Goal: Task Accomplishment & Management: Use online tool/utility

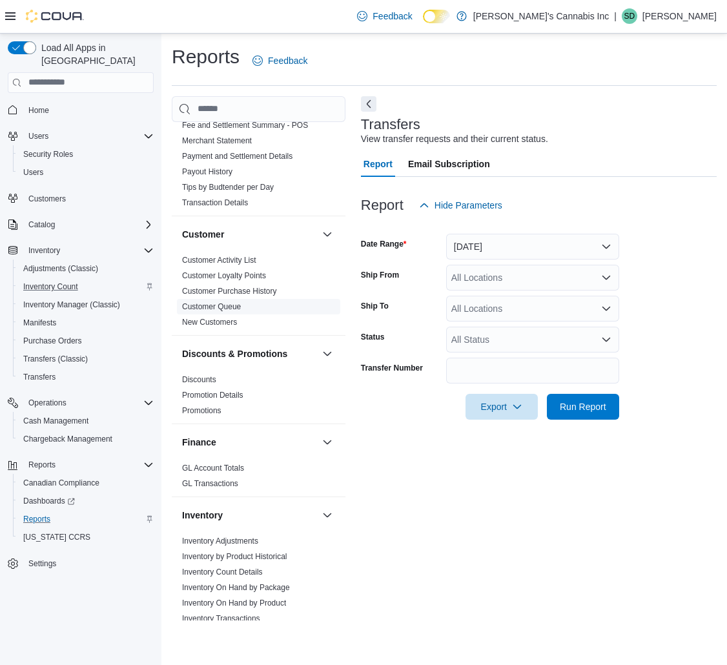
scroll to position [198, 0]
click at [233, 463] on link "GL Account Totals" at bounding box center [213, 467] width 62 height 9
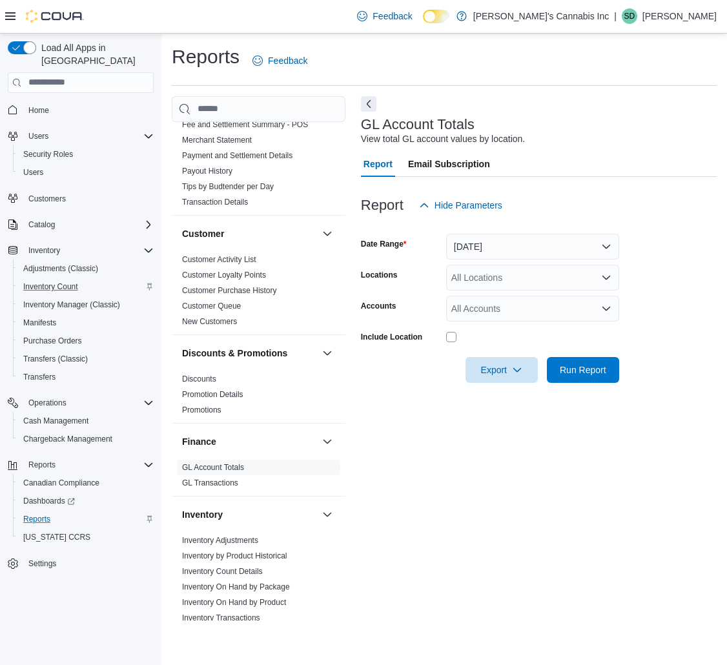
click at [461, 278] on div "All Locations" at bounding box center [532, 278] width 173 height 26
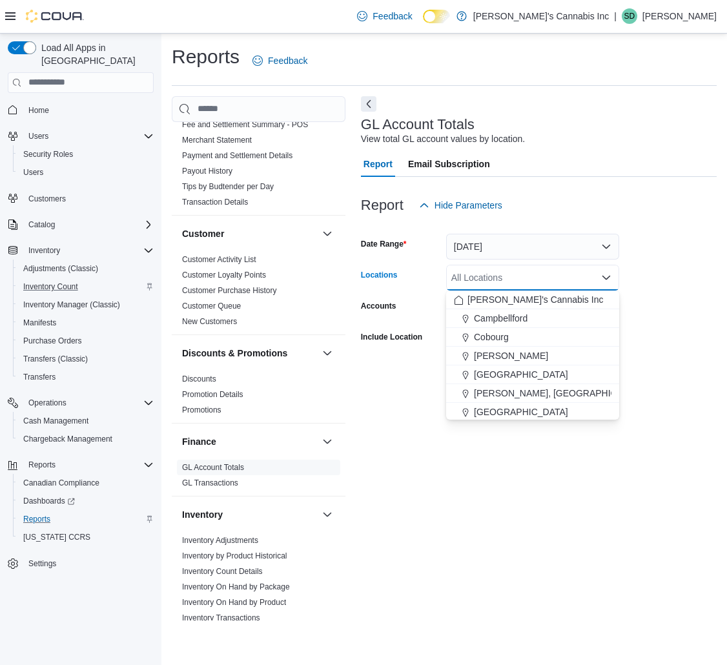
click at [408, 333] on label "Include Location" at bounding box center [391, 337] width 61 height 10
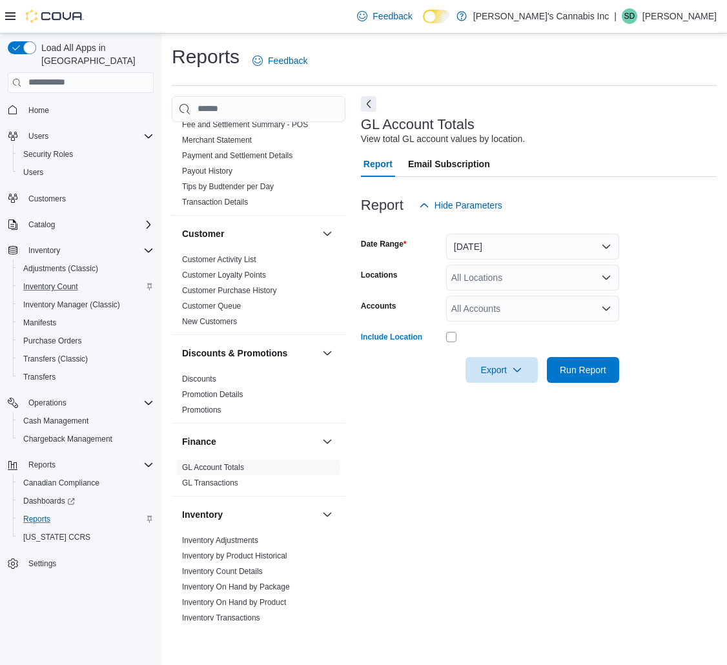
click at [472, 310] on div "All Accounts" at bounding box center [532, 309] width 173 height 26
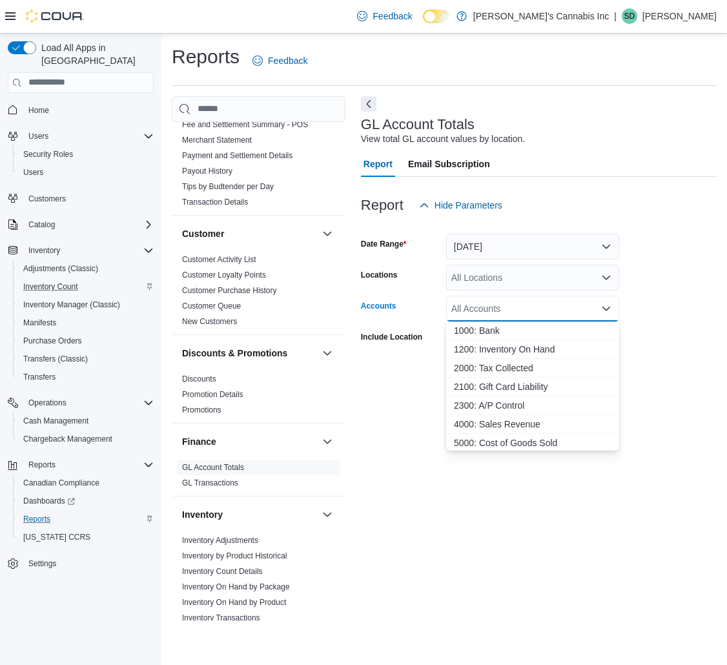
click at [408, 339] on label "Include Location" at bounding box center [391, 337] width 61 height 10
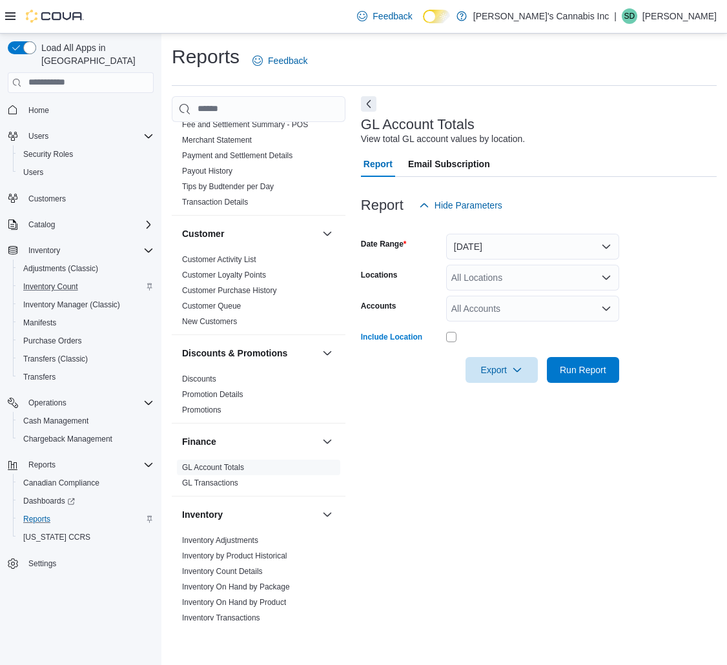
click at [497, 316] on div "All Accounts" at bounding box center [532, 309] width 173 height 26
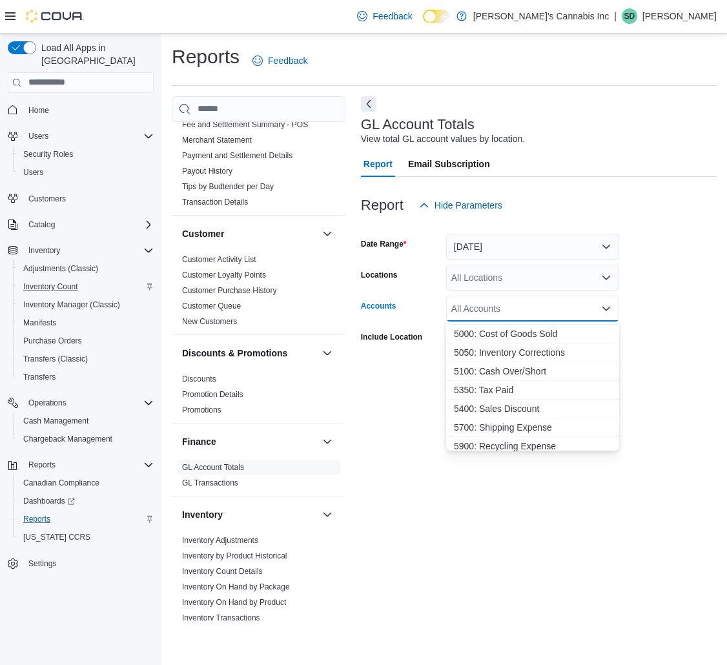
scroll to position [114, 0]
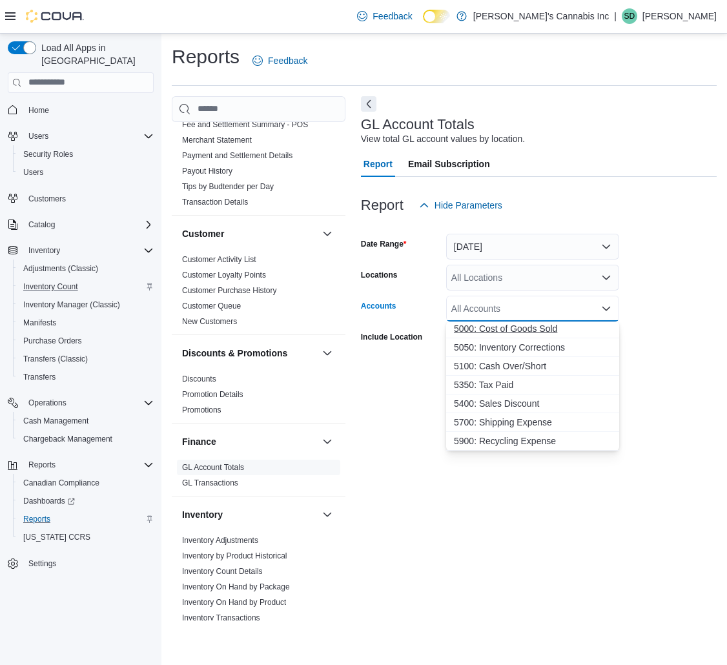
click at [546, 334] on span "5000: Cost of Goods Sold" at bounding box center [533, 328] width 158 height 13
click at [674, 322] on form "Date Range [DATE] Locations All Locations Accounts 5000: Cost of Goods Sold Com…" at bounding box center [539, 300] width 356 height 165
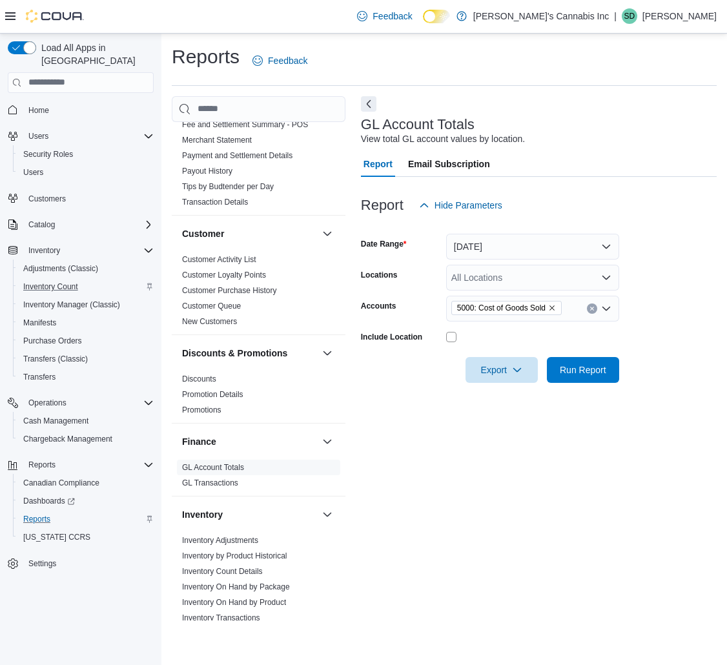
click at [569, 317] on div "5000: Cost of Goods Sold" at bounding box center [532, 309] width 173 height 26
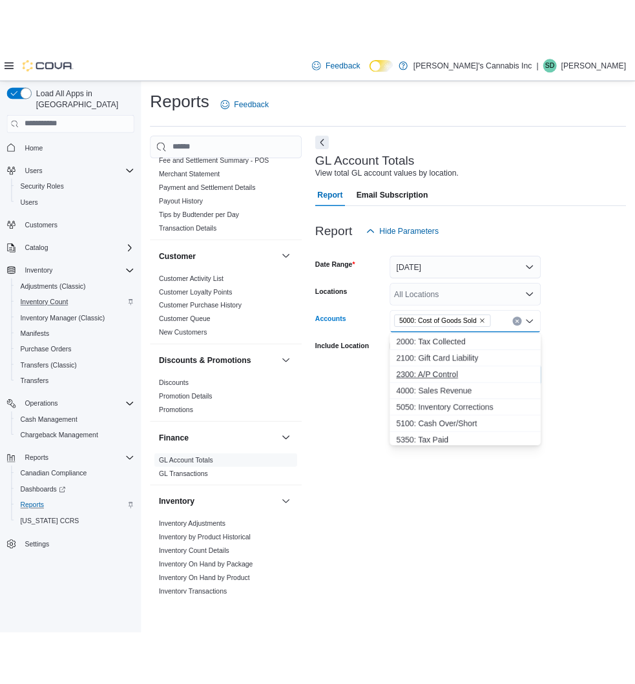
scroll to position [45, 0]
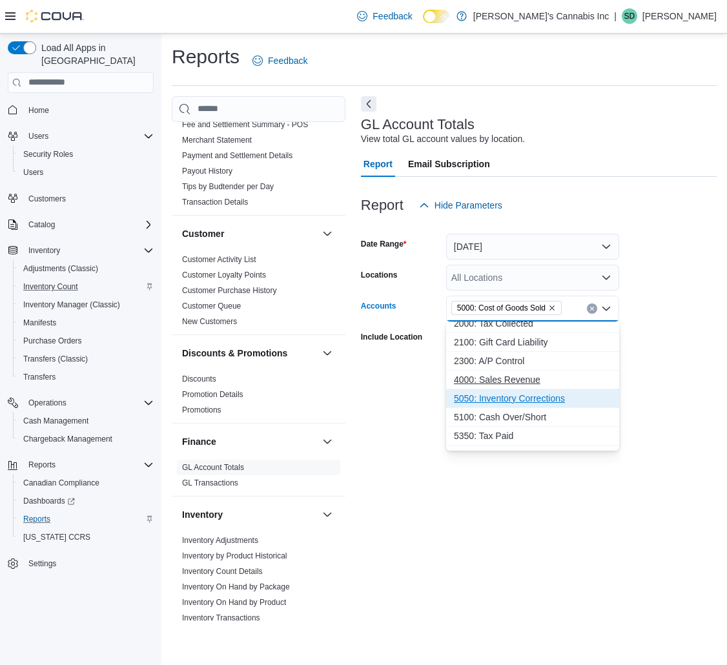
click at [532, 398] on span "5050: Inventory Corrections" at bounding box center [533, 398] width 158 height 13
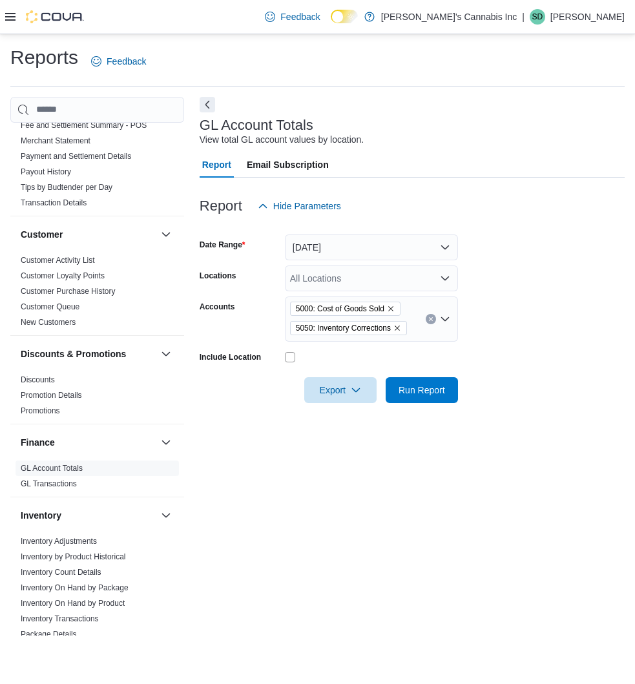
click at [401, 283] on div "All Locations" at bounding box center [371, 278] width 173 height 26
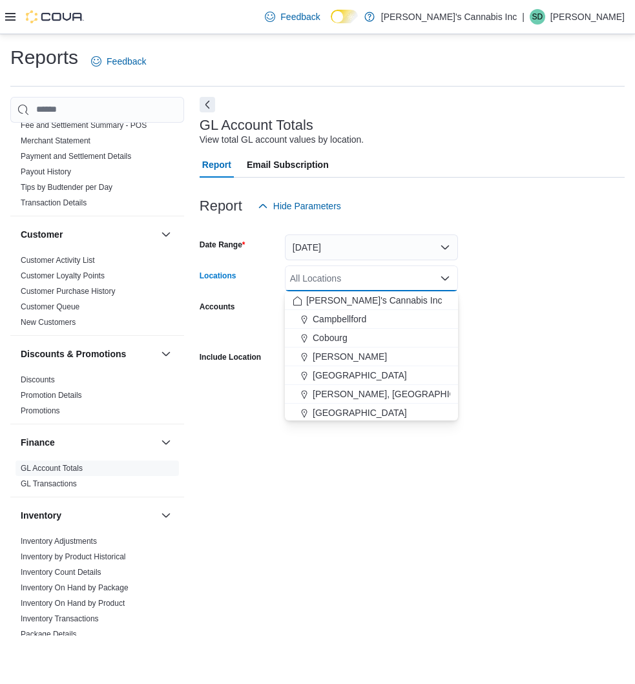
click at [497, 318] on form "Date Range [DATE] Locations All Locations Combo box. Selected. Combo box input.…" at bounding box center [412, 311] width 425 height 184
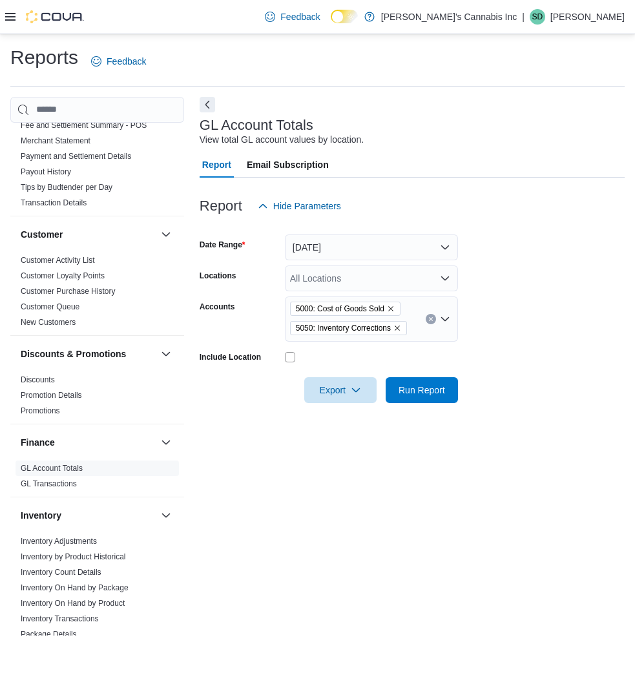
click at [421, 289] on div "All Locations" at bounding box center [371, 278] width 173 height 26
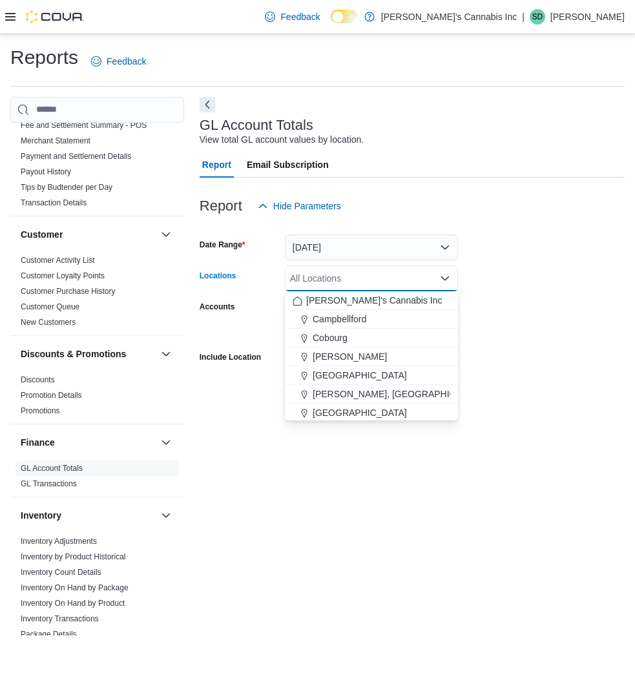
click at [526, 292] on form "Date Range [DATE] Locations All Locations Combo box. Selected. Combo box input.…" at bounding box center [412, 311] width 425 height 184
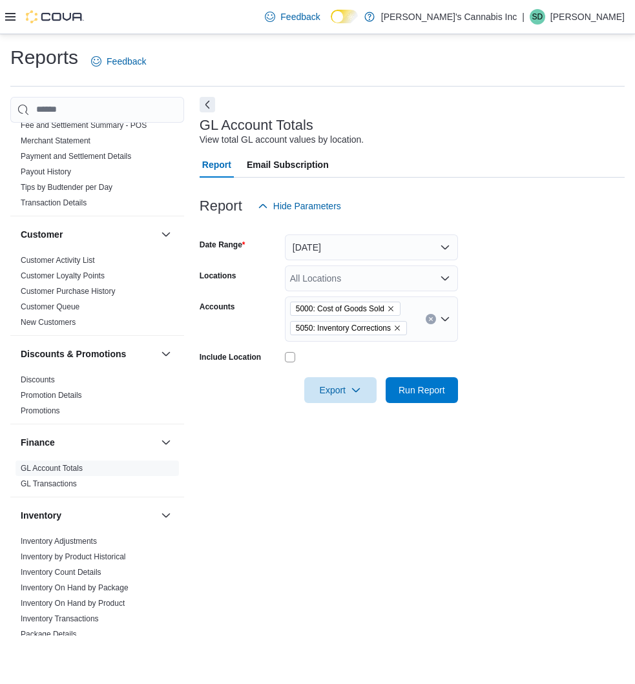
click at [415, 311] on div "5000: Cost of Goods Sold 5050: Inventory Corrections" at bounding box center [371, 318] width 173 height 45
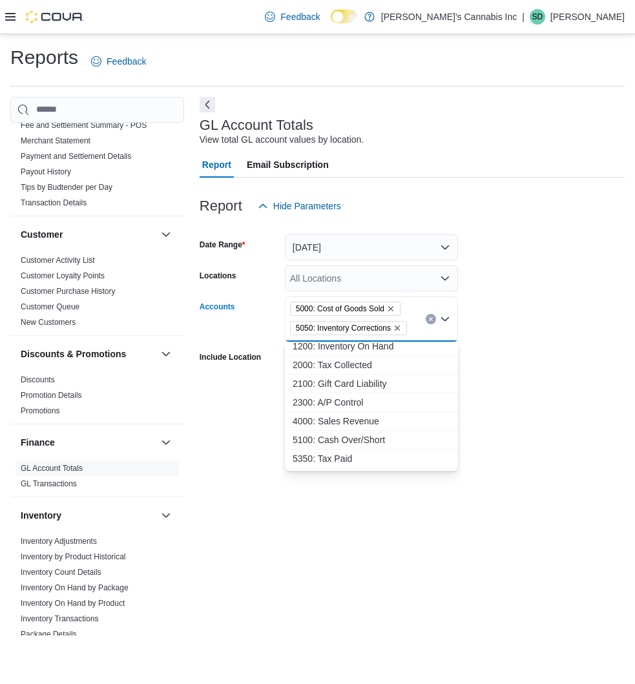
click at [385, 343] on span "1200: Inventory On Hand" at bounding box center [372, 346] width 158 height 13
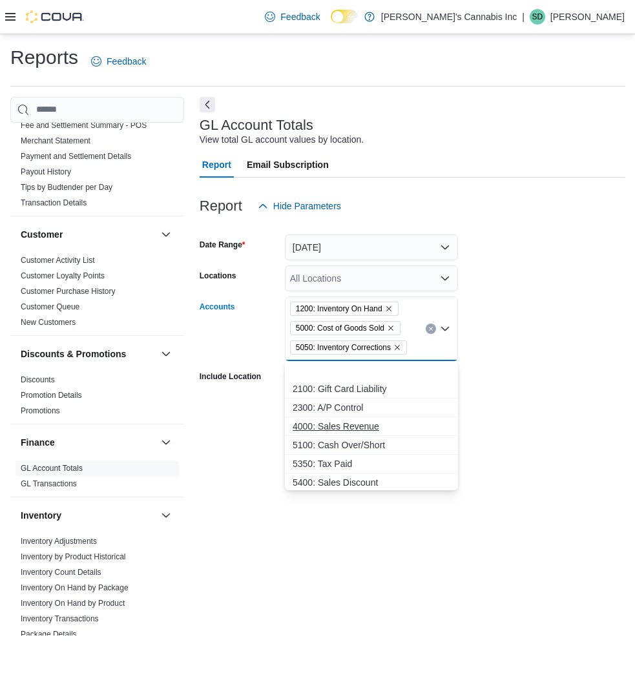
scroll to position [58, 0]
click at [377, 461] on span "5700: Shipping Expense" at bounding box center [372, 461] width 158 height 13
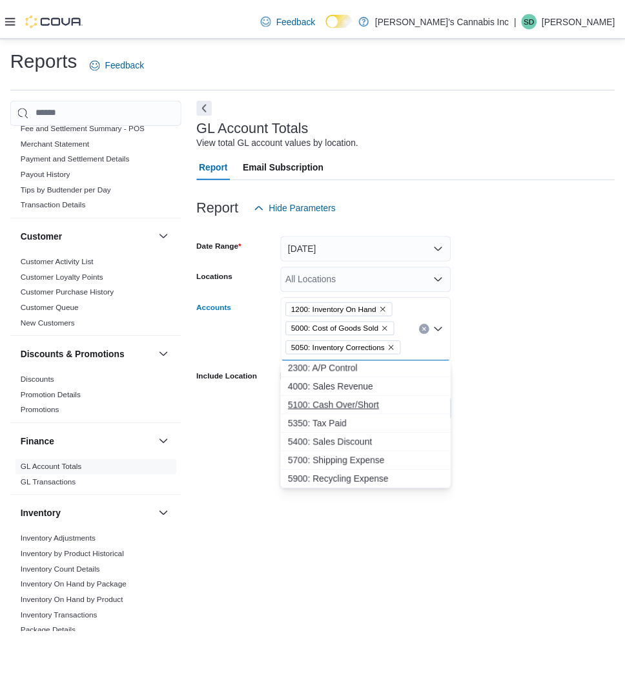
scroll to position [39, 0]
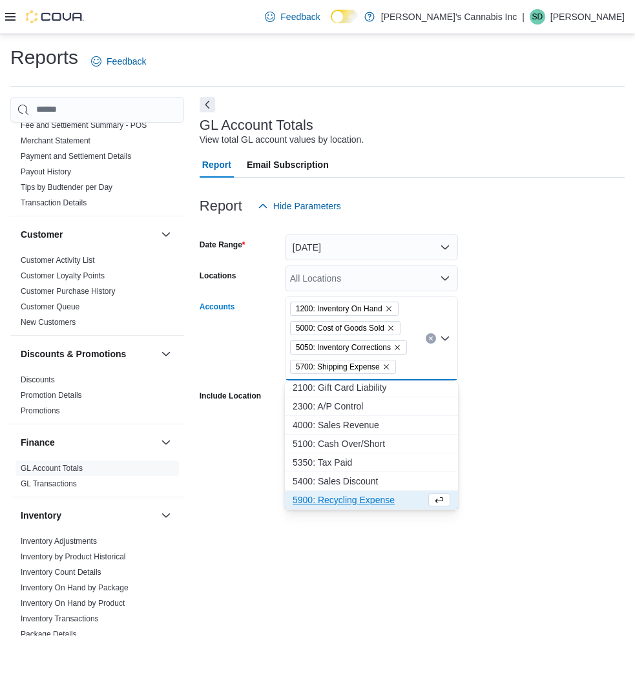
click at [526, 337] on form "Date Range [DATE] Locations All Locations Accounts 1200: Inventory On Hand 5000…" at bounding box center [412, 330] width 425 height 223
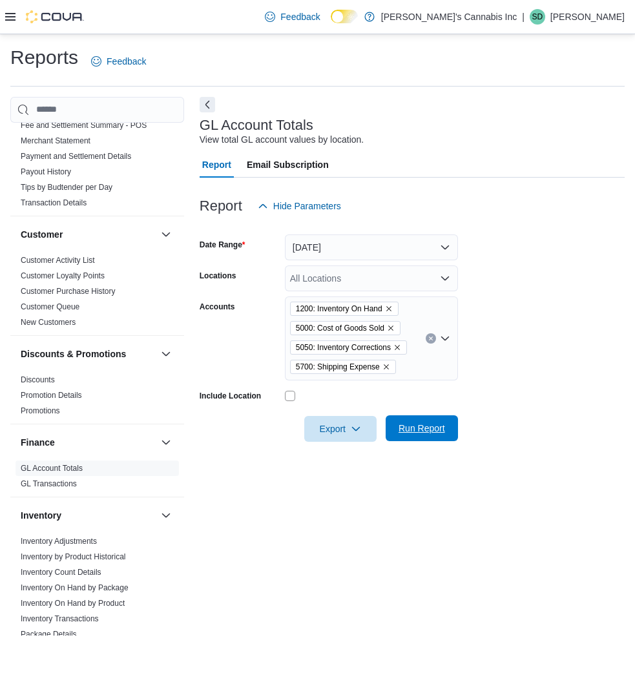
click at [437, 424] on span "Run Report" at bounding box center [422, 428] width 47 height 13
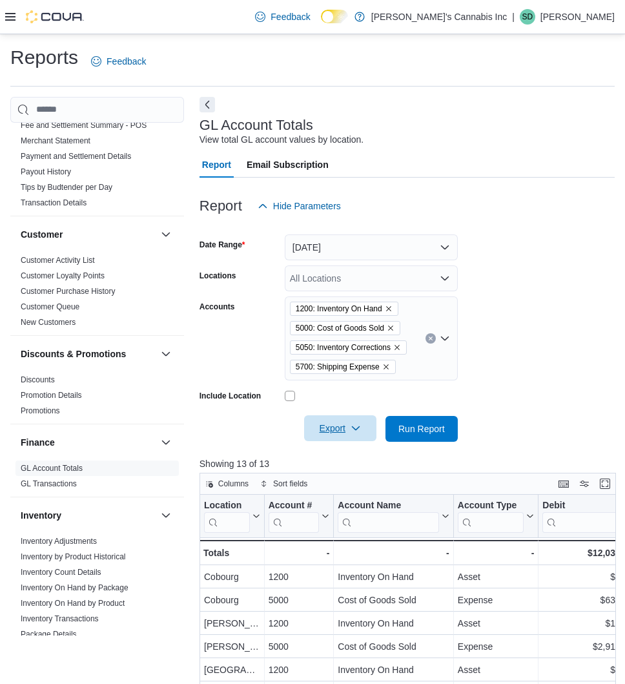
click at [356, 437] on span "Export" at bounding box center [340, 428] width 57 height 26
click at [384, 247] on button "[DATE]" at bounding box center [371, 247] width 173 height 26
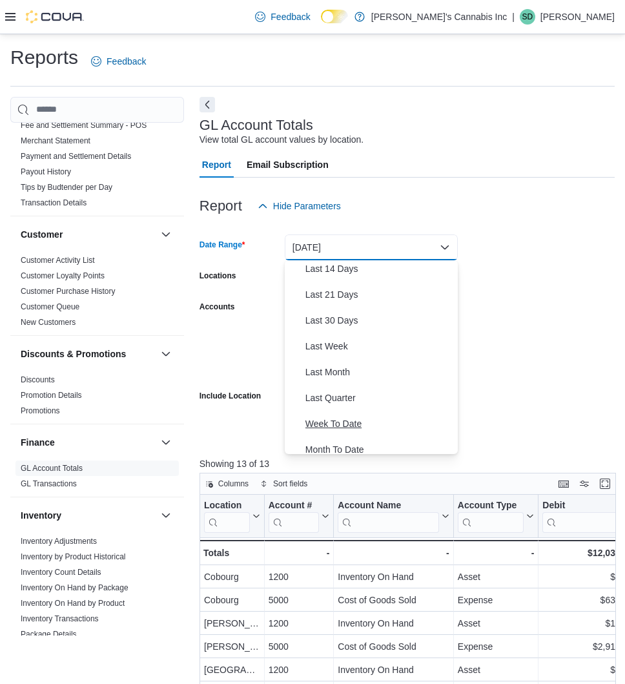
scroll to position [194, 0]
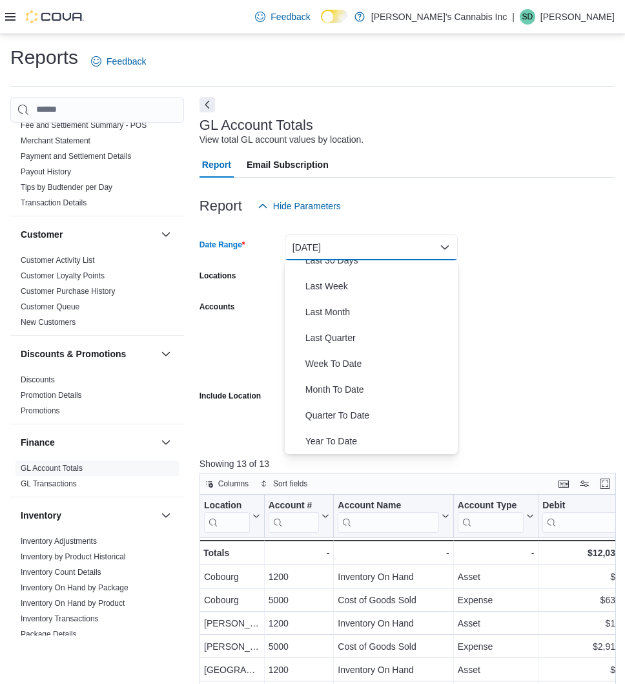
click at [368, 316] on span "Last Month" at bounding box center [379, 312] width 147 height 16
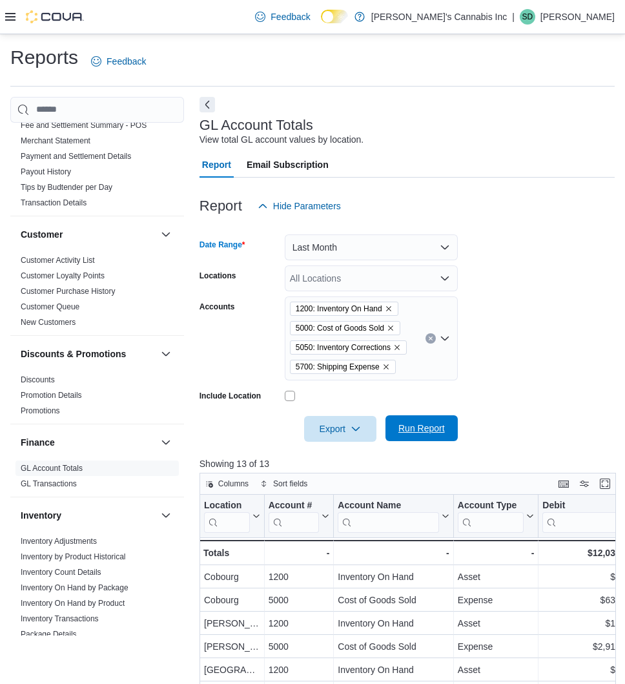
click at [426, 437] on span "Run Report" at bounding box center [421, 428] width 57 height 26
click at [342, 432] on span "Export" at bounding box center [340, 428] width 57 height 26
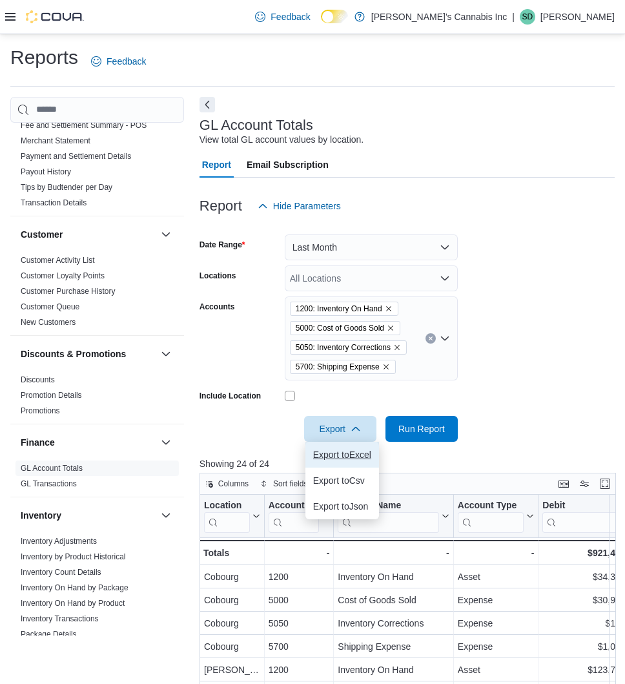
click at [352, 455] on span "Export to Excel" at bounding box center [342, 455] width 58 height 10
